Goal: Information Seeking & Learning: Understand process/instructions

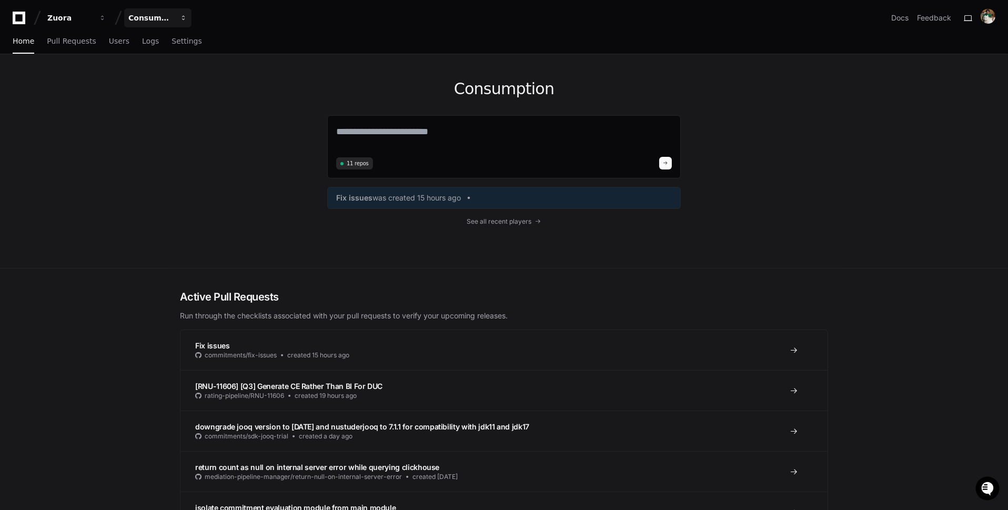
click at [163, 26] on button "Consumption" at bounding box center [157, 17] width 67 height 19
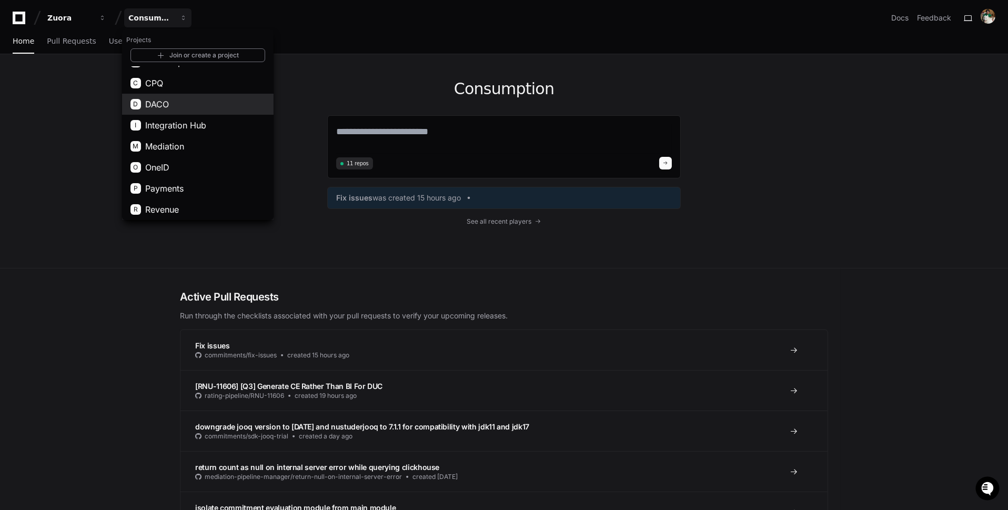
scroll to position [58, 0]
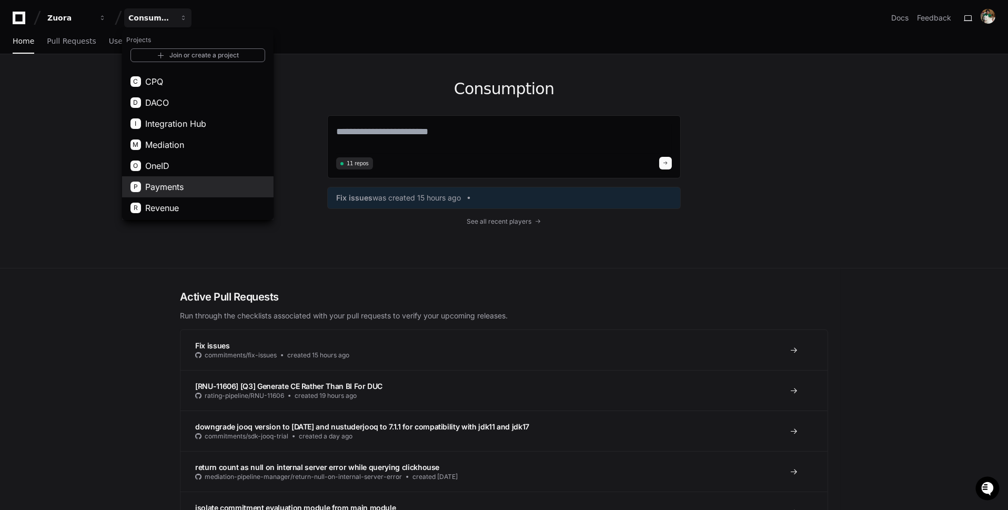
click at [217, 187] on button "P Payments" at bounding box center [197, 186] width 151 height 21
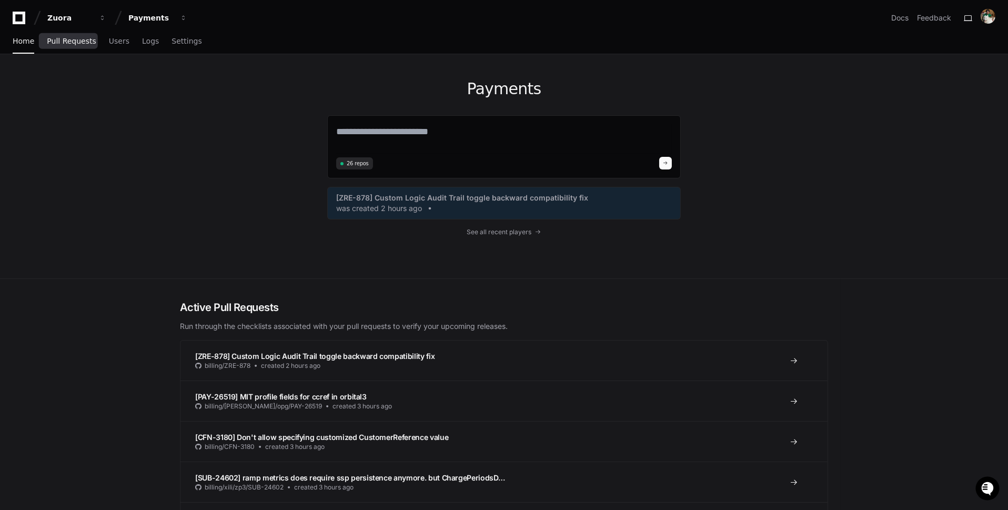
click at [72, 42] on span "Pull Requests" at bounding box center [71, 41] width 49 height 6
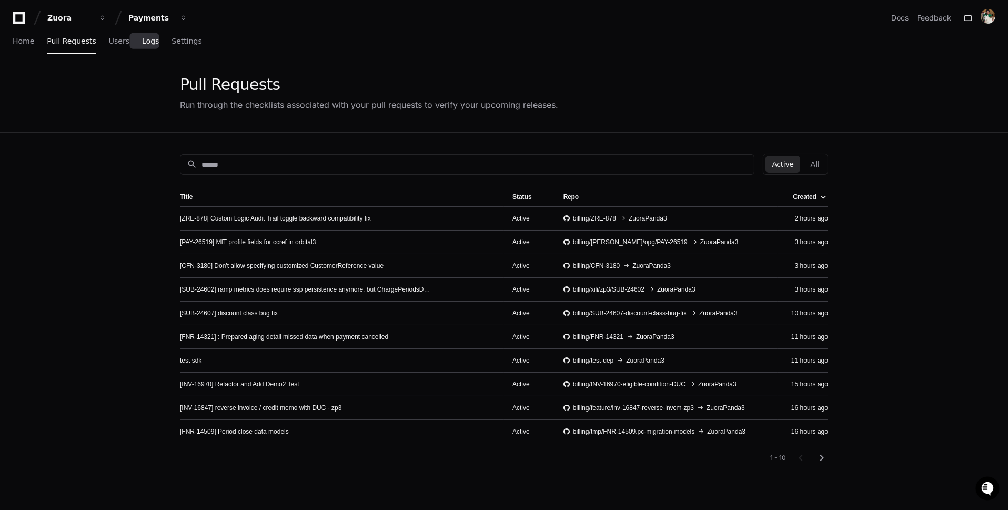
click at [142, 48] on link "Logs" at bounding box center [150, 41] width 17 height 24
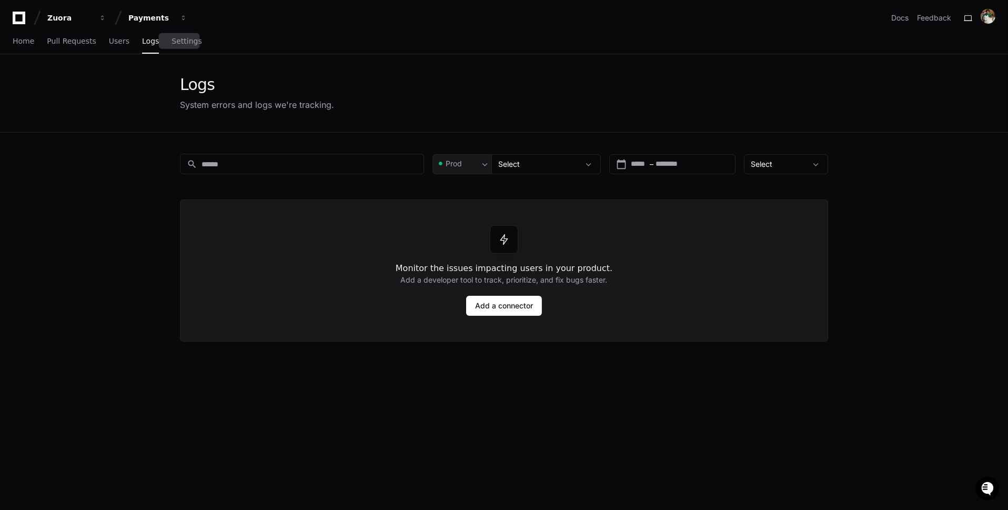
click at [173, 48] on link "Settings" at bounding box center [186, 41] width 30 height 24
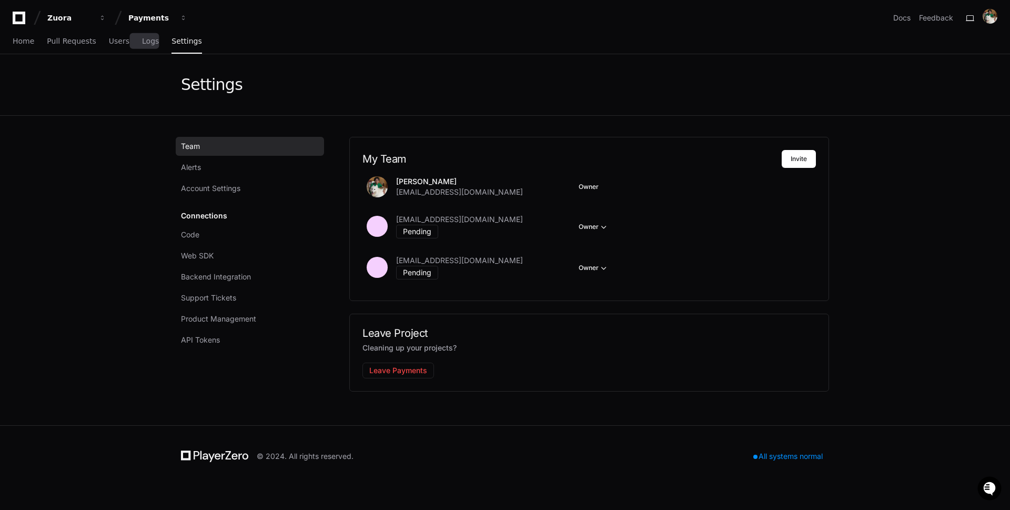
click at [130, 39] on div "Home Pull Requests Users Logs Settings" at bounding box center [107, 41] width 189 height 24
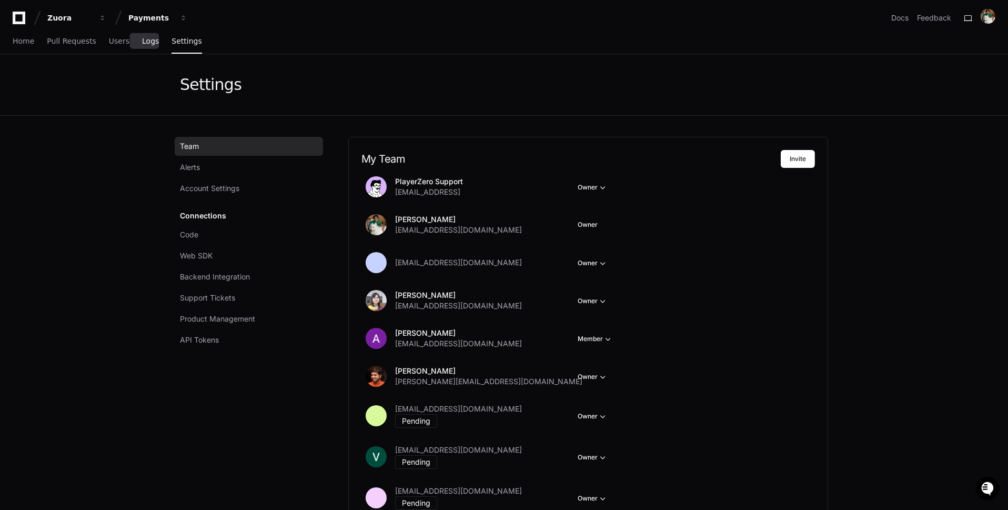
click at [142, 42] on span "Logs" at bounding box center [150, 41] width 17 height 6
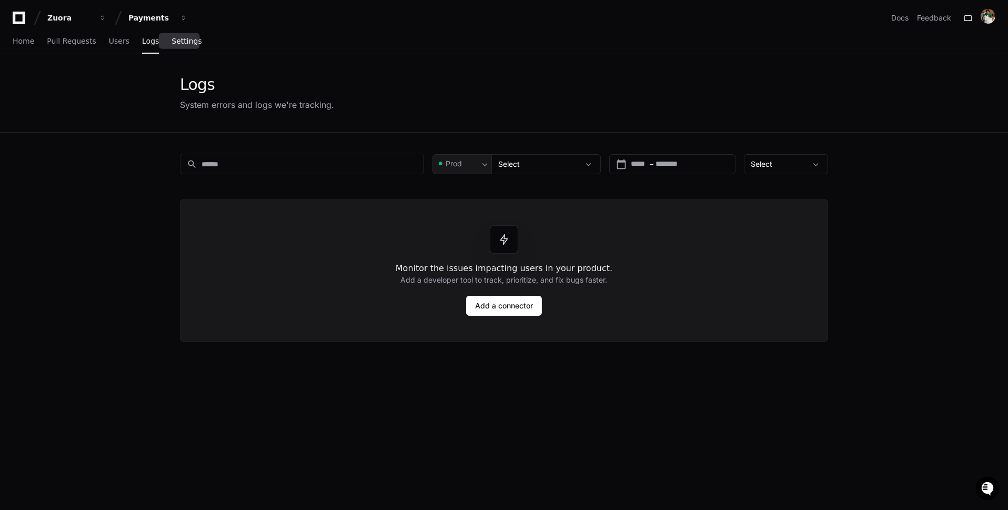
click at [185, 44] on span "Settings" at bounding box center [186, 41] width 30 height 6
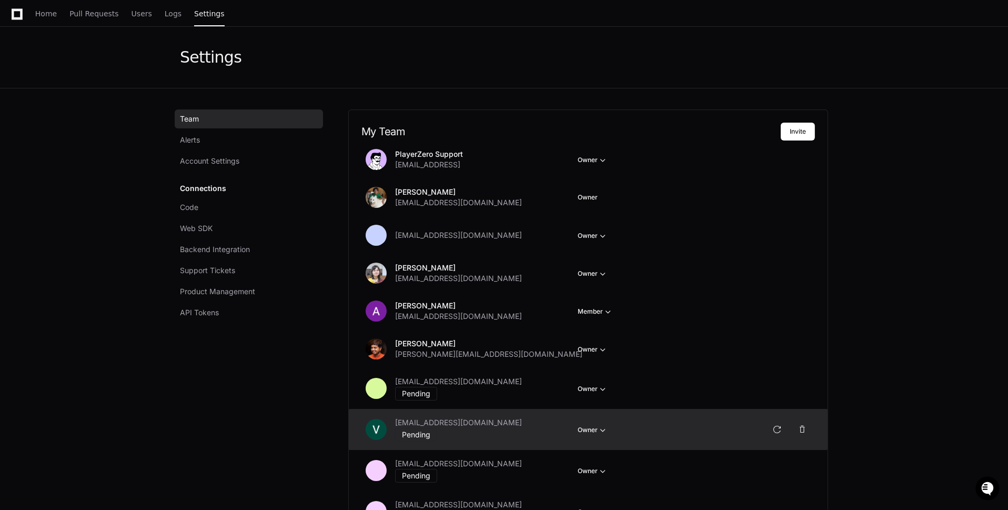
scroll to position [13, 0]
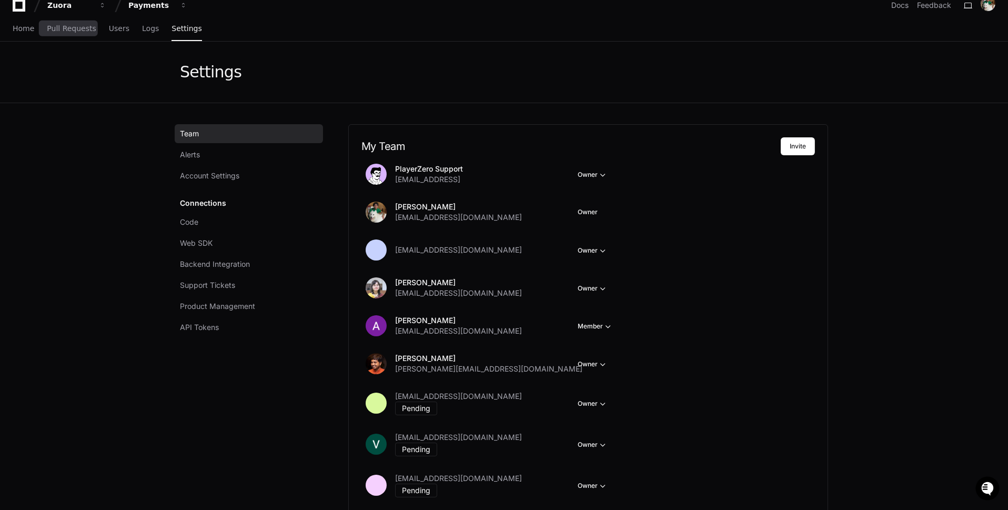
click at [33, 29] on div "Home Pull Requests Users Logs Settings" at bounding box center [107, 29] width 189 height 24
click at [66, 31] on span "Pull Requests" at bounding box center [71, 28] width 49 height 6
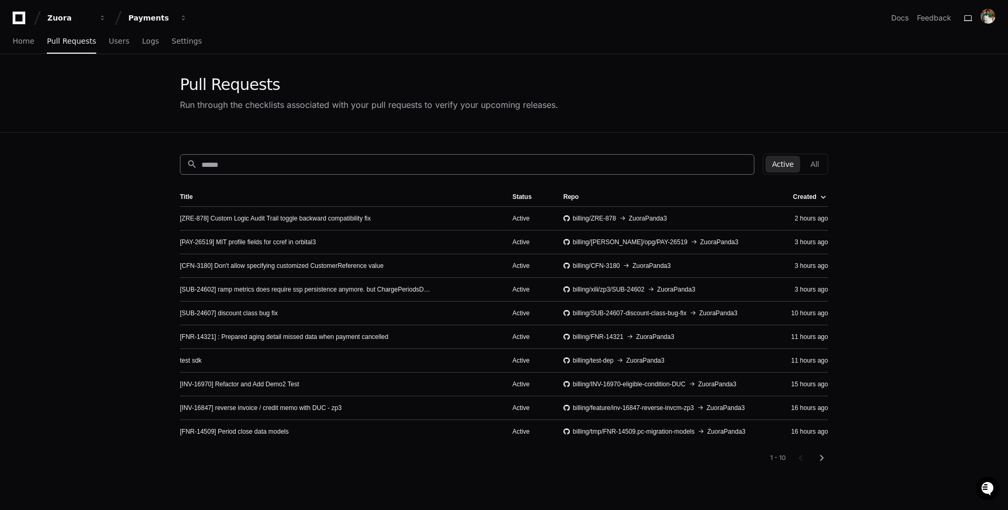
click at [316, 164] on input at bounding box center [474, 164] width 546 height 11
paste input "*********"
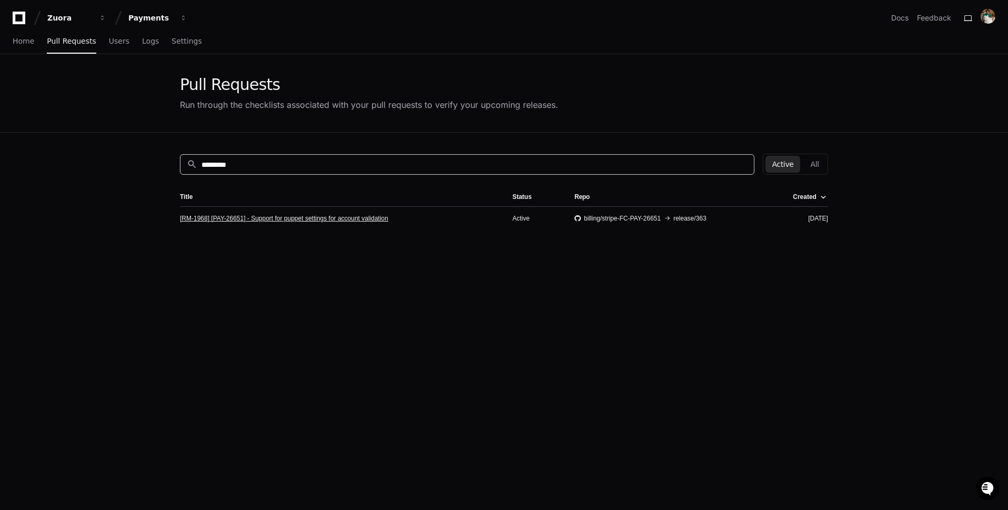
type input "*********"
click at [349, 216] on link "[RM-1968] [PAY-26651] - Support for puppet settings for account validation" at bounding box center [284, 218] width 208 height 8
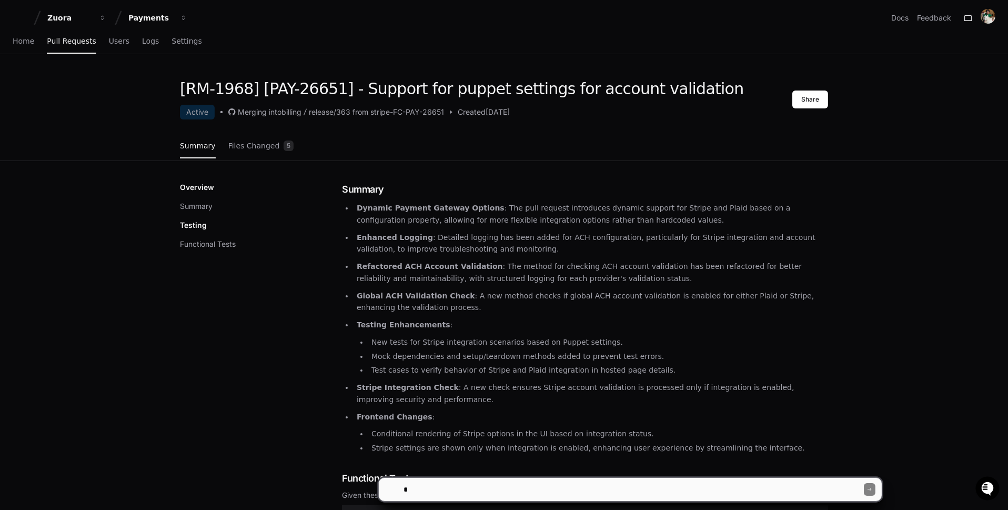
scroll to position [311, 0]
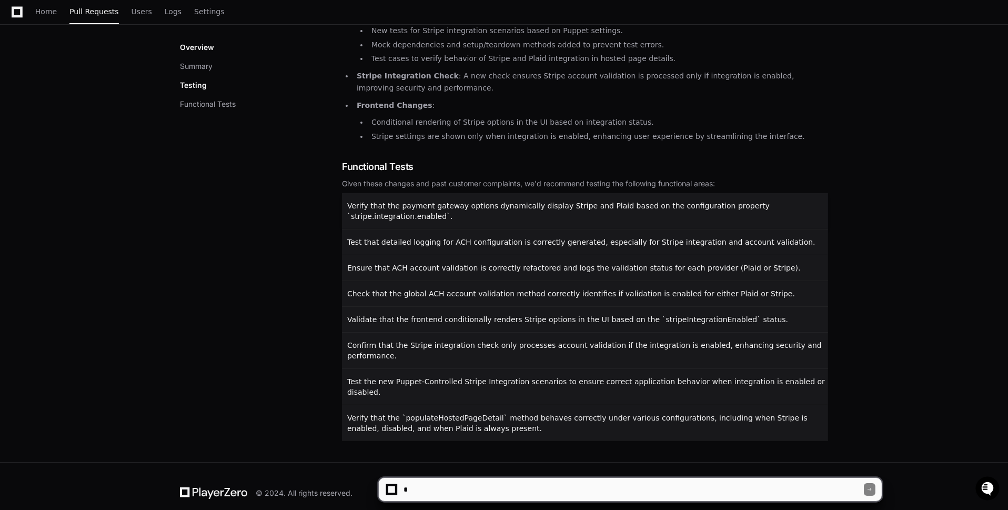
drag, startPoint x: 506, startPoint y: 418, endPoint x: 346, endPoint y: 197, distance: 273.0
click at [346, 197] on div "Verify that the payment gateway options dynamically display Stripe and Plaid ba…" at bounding box center [585, 317] width 486 height 248
copy div "Verify that the payment gateway options dynamically display Stripe and Plaid ba…"
click at [471, 485] on textarea at bounding box center [633, 489] width 462 height 23
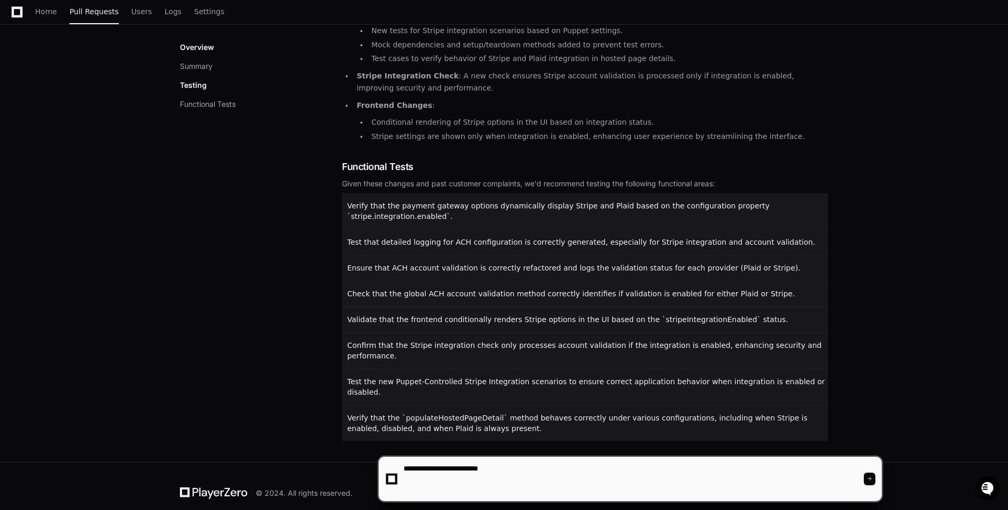
paste textarea "**********"
type textarea "**********"
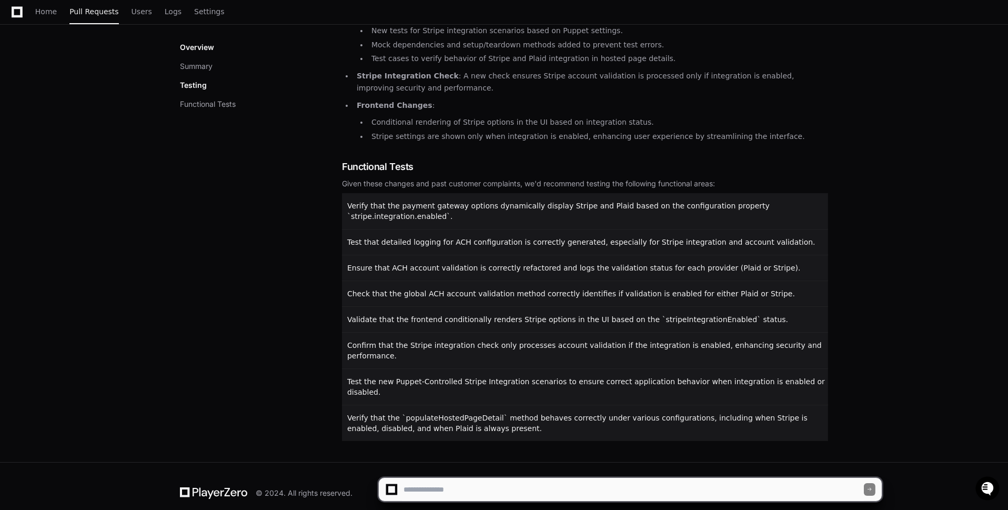
scroll to position [0, 0]
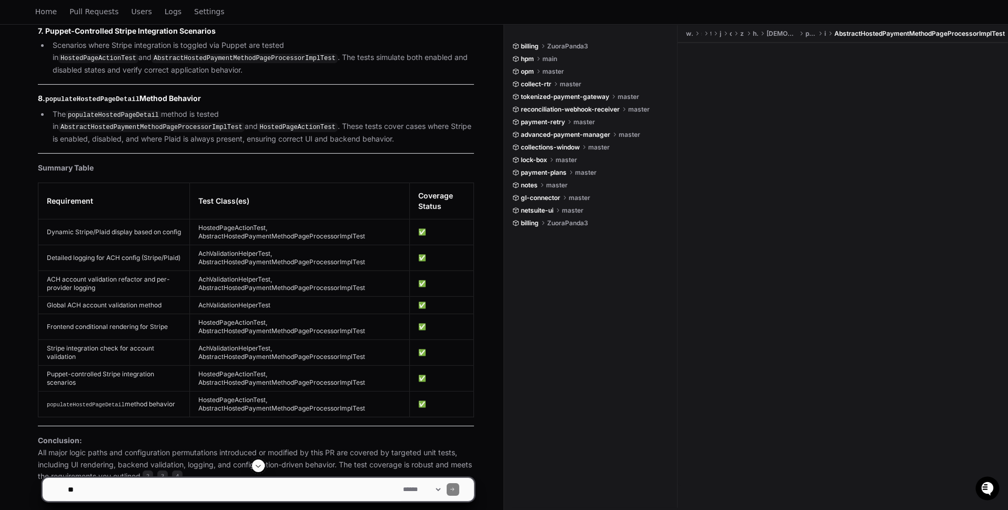
scroll to position [1040, 0]
